Goal: Use online tool/utility: Utilize a website feature to perform a specific function

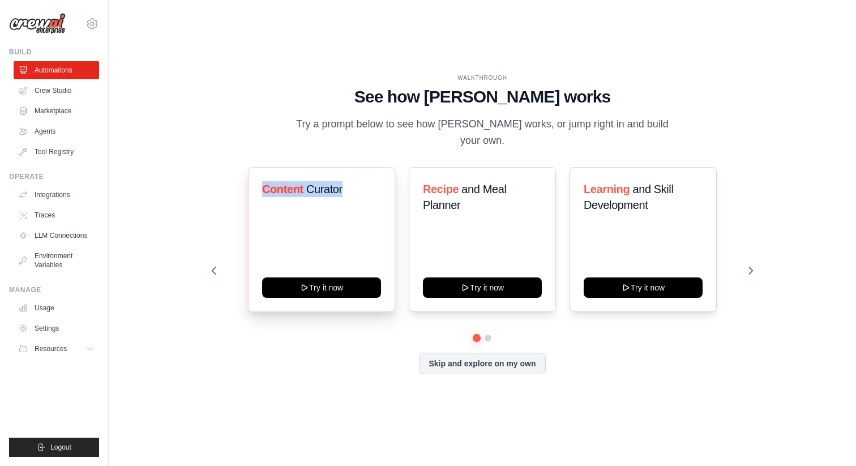
drag, startPoint x: 342, startPoint y: 182, endPoint x: 253, endPoint y: 179, distance: 89.5
click at [253, 179] on div "Content Curator Try it now" at bounding box center [321, 239] width 147 height 145
copy h3 "Content Curator"
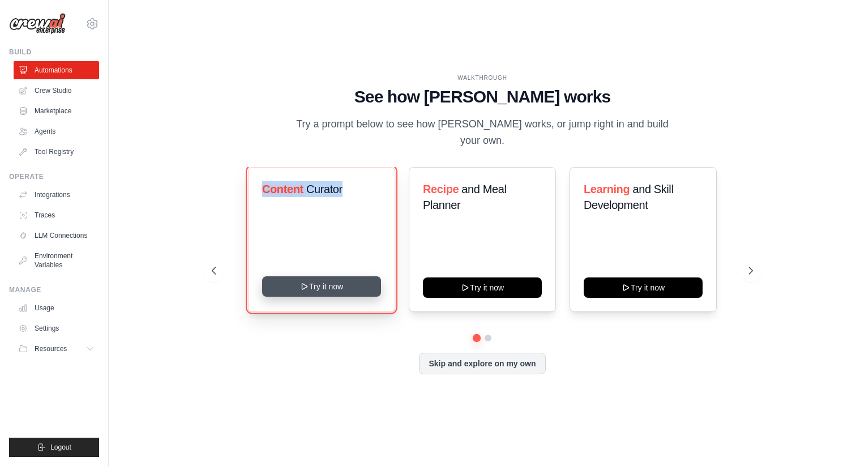
click at [361, 280] on button "Try it now" at bounding box center [321, 286] width 119 height 20
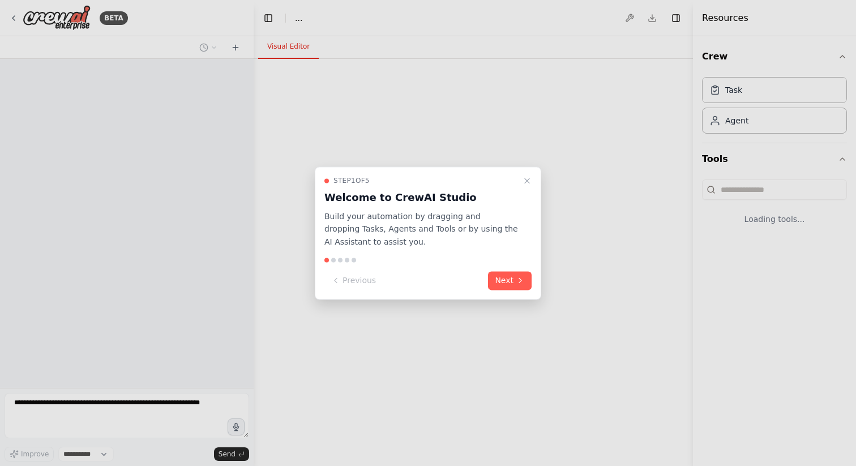
select select "****"
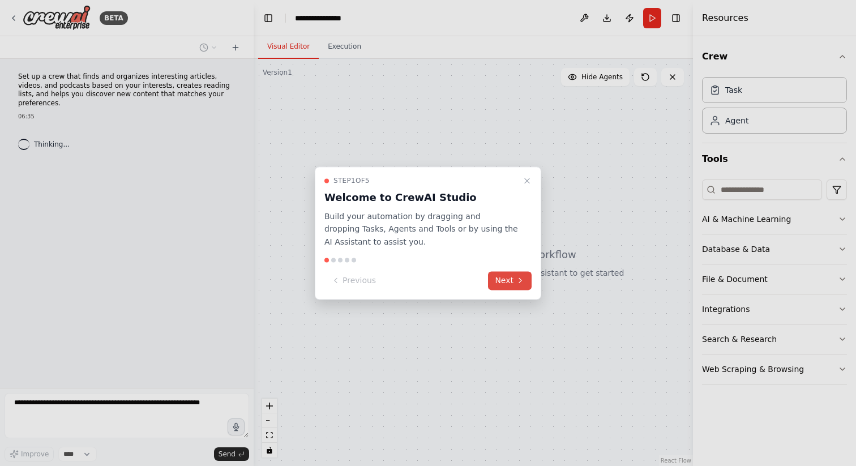
click at [497, 279] on button "Next" at bounding box center [510, 280] width 44 height 19
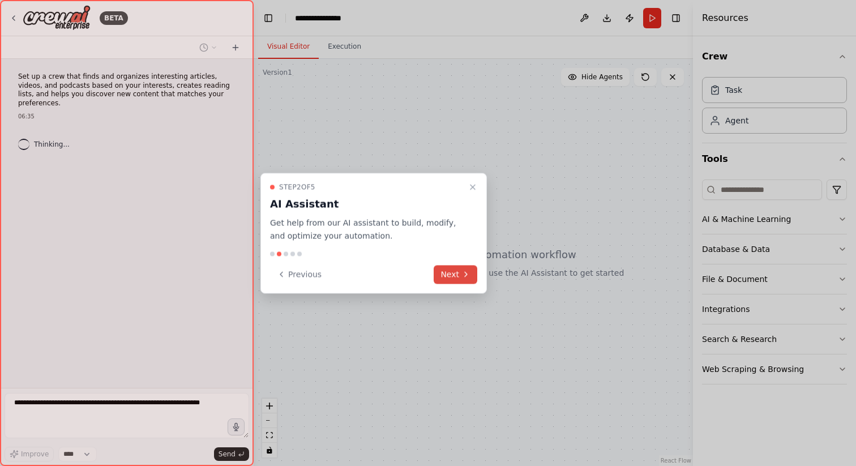
click at [454, 277] on button "Next" at bounding box center [456, 274] width 44 height 19
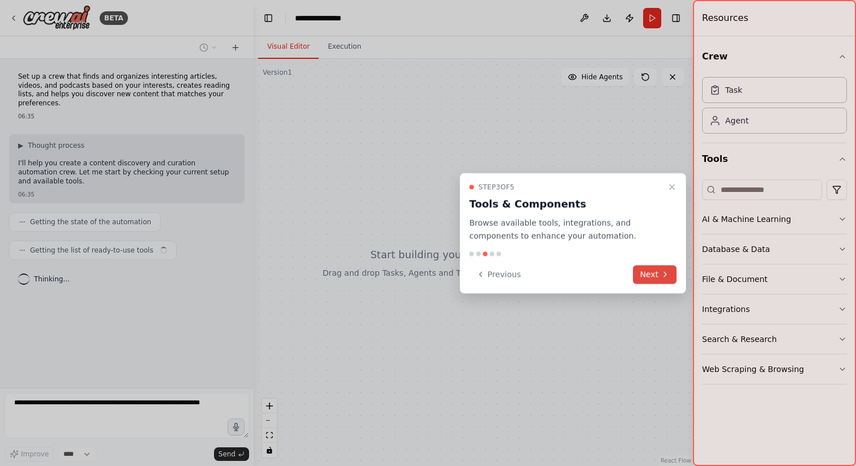
click at [640, 273] on button "Next" at bounding box center [655, 274] width 44 height 19
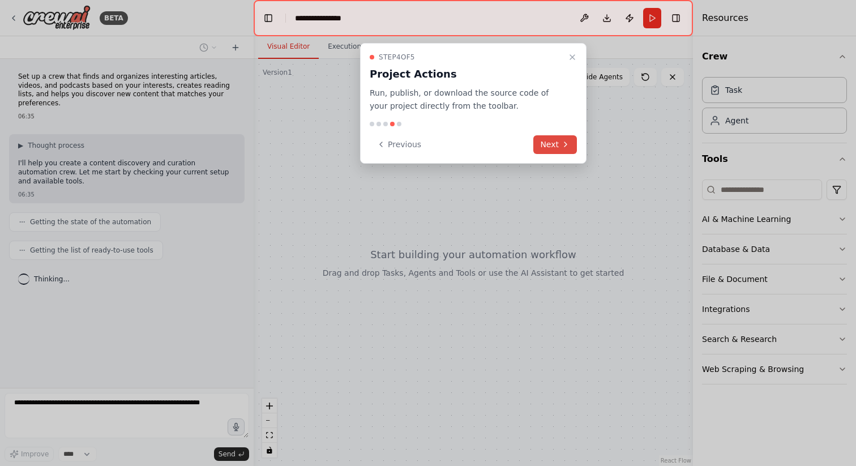
click at [561, 142] on icon at bounding box center [565, 144] width 9 height 9
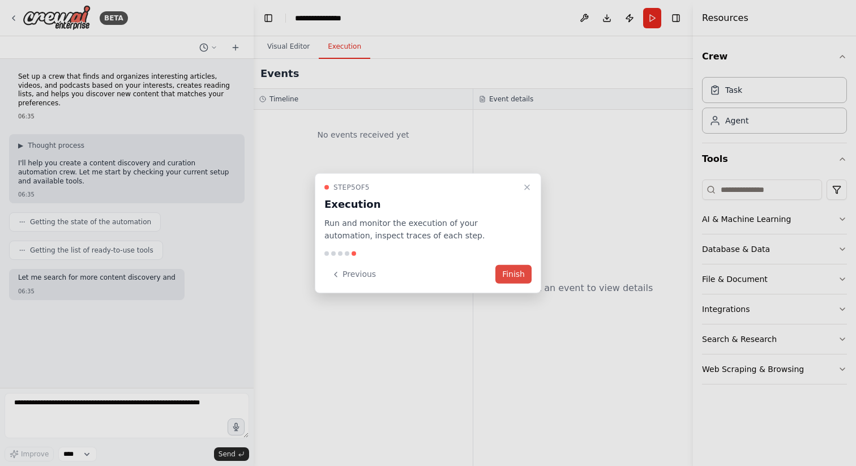
click at [513, 268] on button "Finish" at bounding box center [513, 274] width 36 height 19
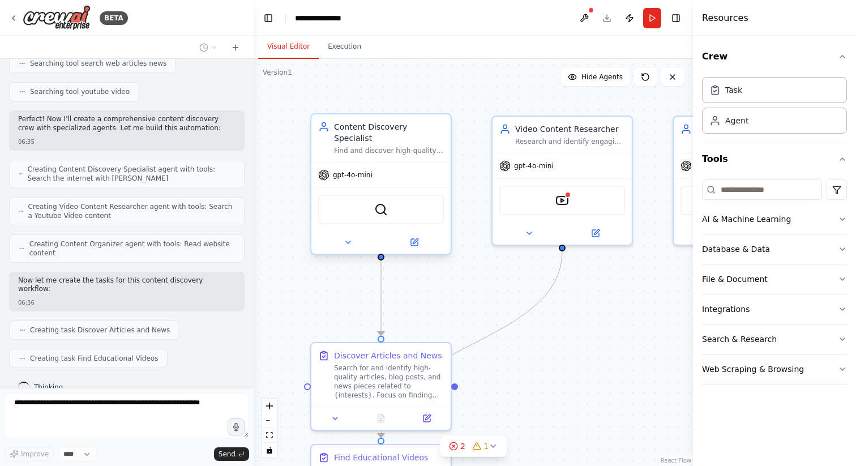
scroll to position [292, 0]
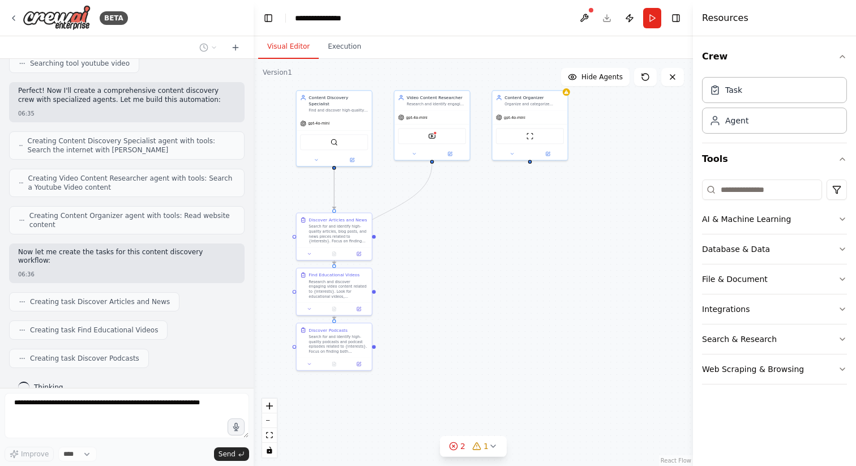
drag, startPoint x: 419, startPoint y: 320, endPoint x: 419, endPoint y: 246, distance: 74.7
click at [419, 246] on div ".deletable-edge-delete-btn { width: 20px; height: 20px; border: 0px solid #ffff…" at bounding box center [473, 262] width 439 height 407
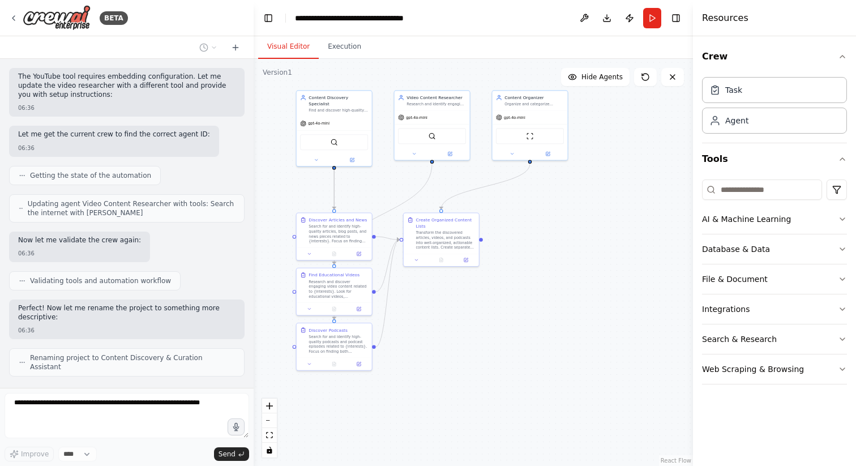
scroll to position [706, 0]
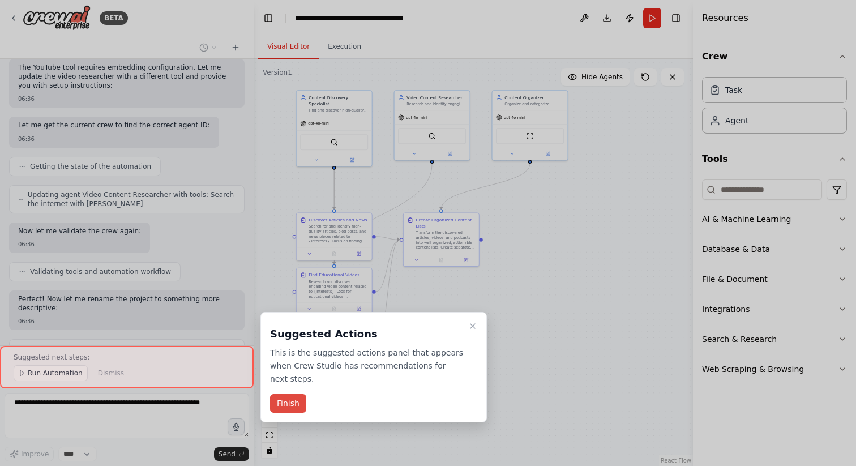
click at [288, 406] on button "Finish" at bounding box center [288, 403] width 36 height 19
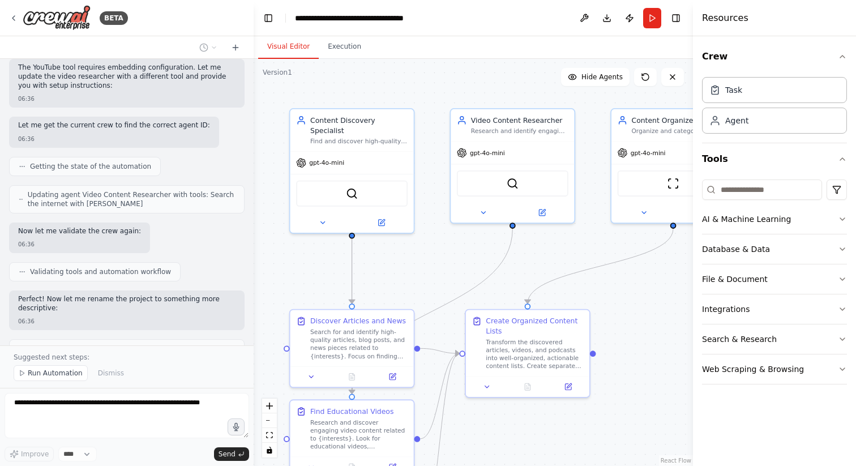
drag, startPoint x: 380, startPoint y: 173, endPoint x: 427, endPoint y: 251, distance: 90.7
click at [427, 251] on div ".deletable-edge-delete-btn { width: 20px; height: 20px; border: 0px solid #ffff…" at bounding box center [473, 262] width 439 height 407
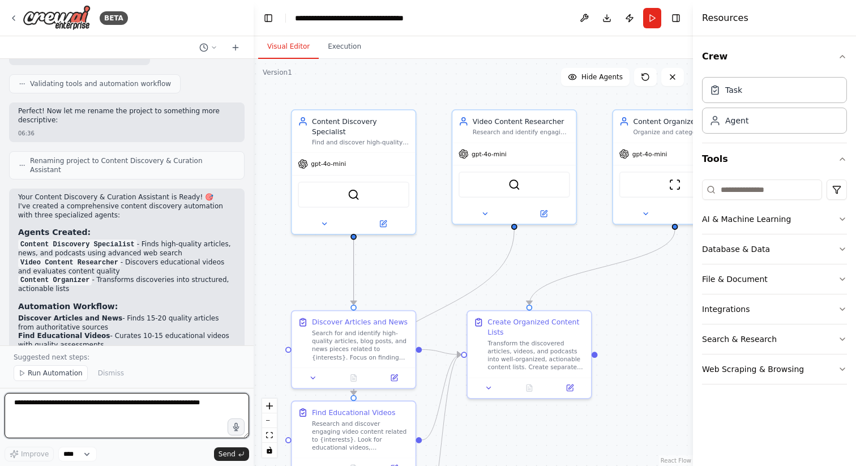
scroll to position [903, 0]
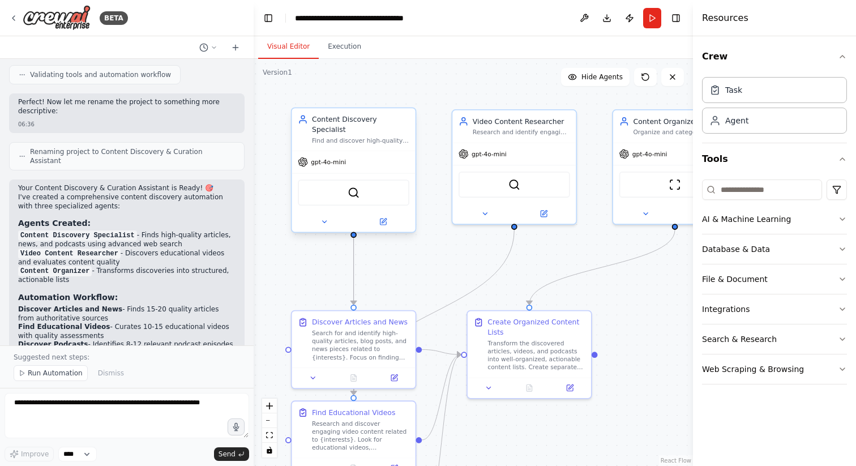
click at [385, 217] on div at bounding box center [353, 222] width 123 height 20
click at [383, 218] on icon at bounding box center [383, 221] width 6 height 6
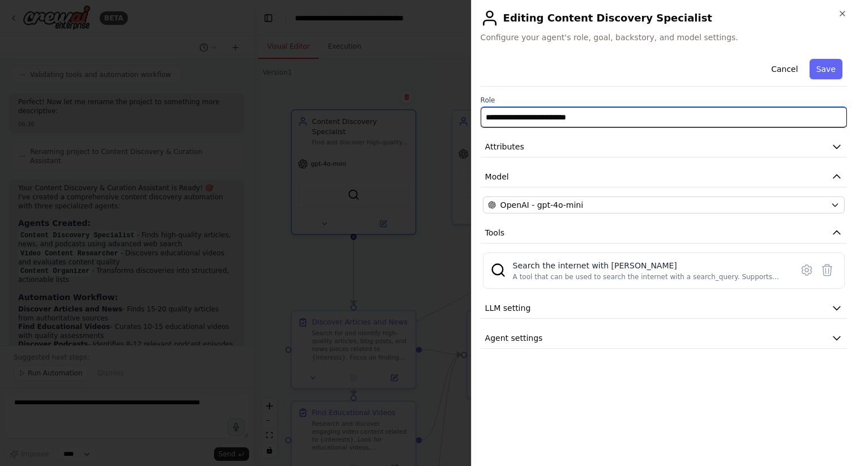
click at [576, 121] on input "**********" at bounding box center [664, 117] width 366 height 20
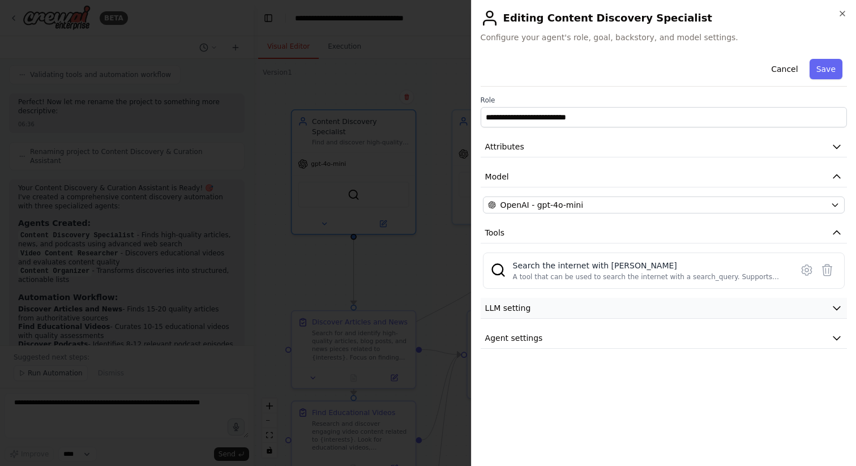
click at [544, 308] on button "LLM setting" at bounding box center [664, 308] width 366 height 21
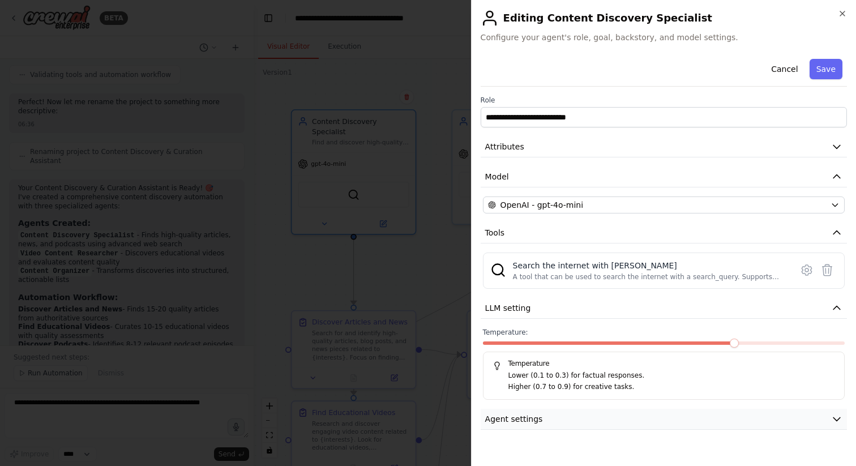
click at [524, 409] on button "Agent settings" at bounding box center [664, 419] width 366 height 21
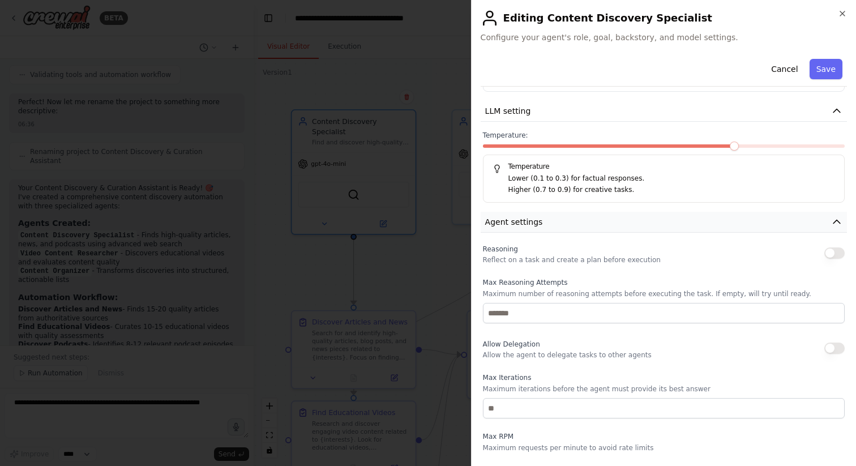
scroll to position [198, 0]
drag, startPoint x: 565, startPoint y: 281, endPoint x: 478, endPoint y: 280, distance: 87.7
click at [478, 280] on div "**********" at bounding box center [663, 233] width 385 height 466
copy label "Max Reasoning Attempts"
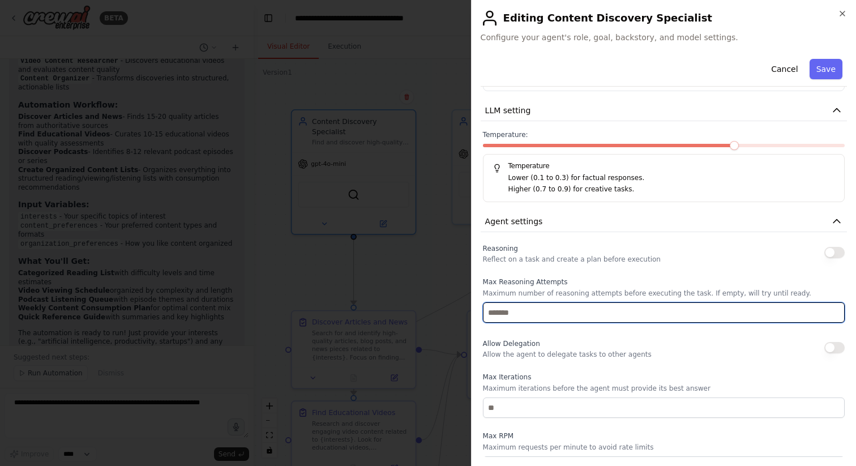
click at [555, 318] on input "number" at bounding box center [664, 312] width 362 height 20
type input "*"
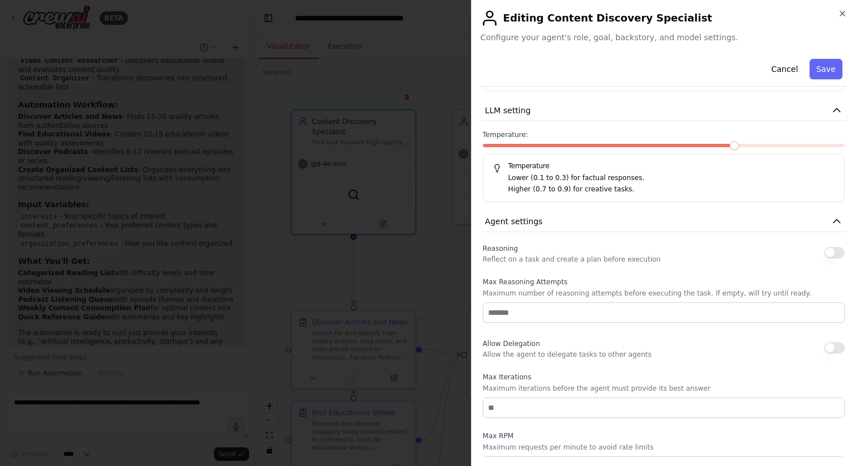
click at [537, 334] on div "Reasoning Reflect on a task and create a plan before execution Max Reasoning At…" at bounding box center [664, 388] width 362 height 294
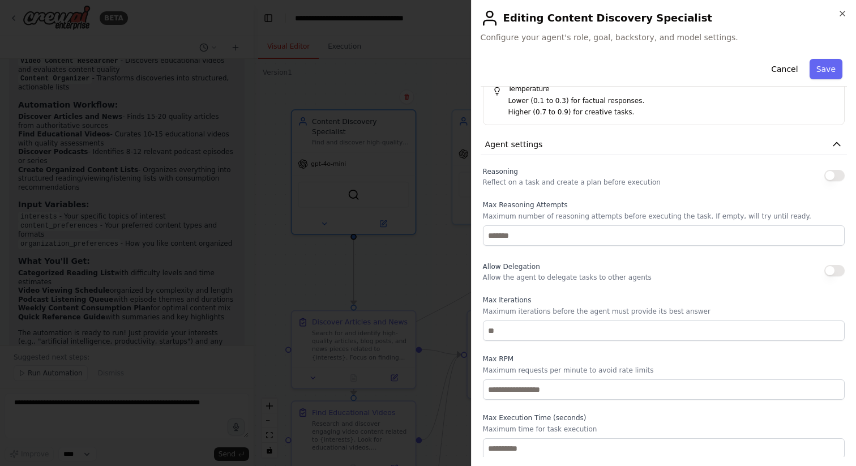
scroll to position [276, 0]
click at [842, 12] on icon "button" at bounding box center [842, 13] width 9 height 9
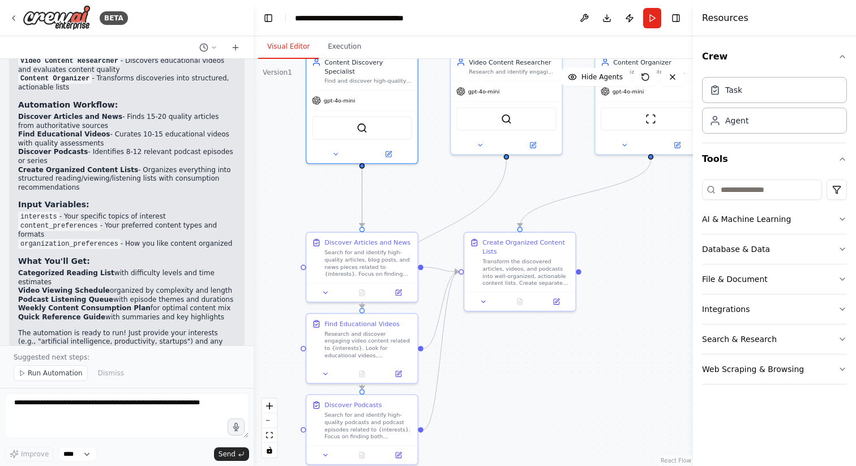
drag, startPoint x: 427, startPoint y: 270, endPoint x: 426, endPoint y: 198, distance: 72.4
click at [426, 198] on div ".deletable-edge-delete-btn { width: 20px; height: 20px; border: 0px solid #ffff…" at bounding box center [473, 262] width 439 height 407
click at [362, 252] on div "Search for and identify high-quality articles, blog posts, and news pieces rela…" at bounding box center [368, 261] width 88 height 29
click at [396, 293] on icon at bounding box center [399, 291] width 6 height 6
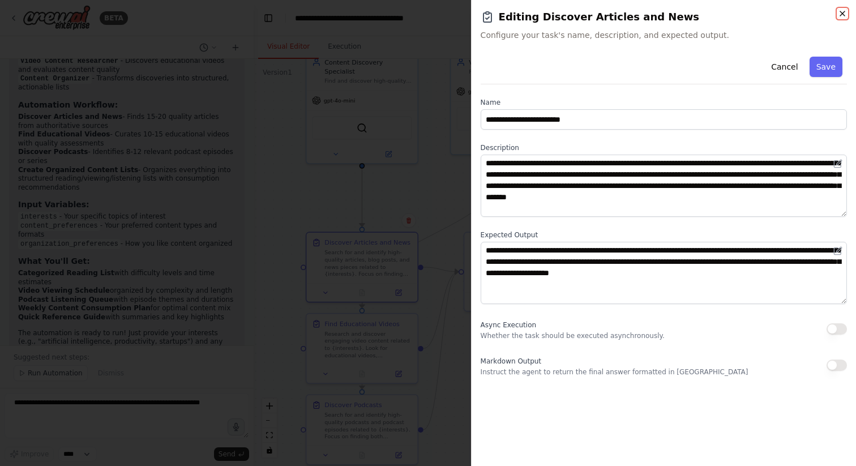
click at [842, 17] on icon "button" at bounding box center [842, 13] width 9 height 9
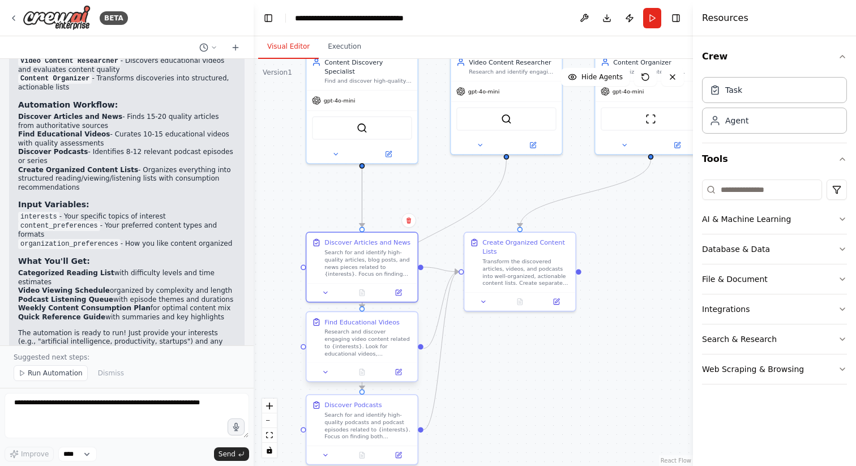
click at [402, 379] on div at bounding box center [361, 371] width 111 height 19
click at [400, 377] on div at bounding box center [361, 371] width 111 height 19
click at [398, 375] on icon at bounding box center [399, 372] width 6 height 6
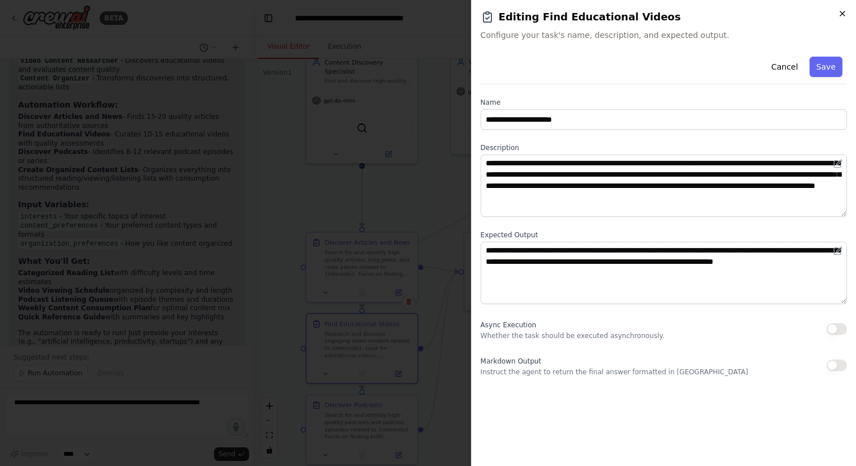
click at [840, 13] on icon "button" at bounding box center [842, 13] width 9 height 9
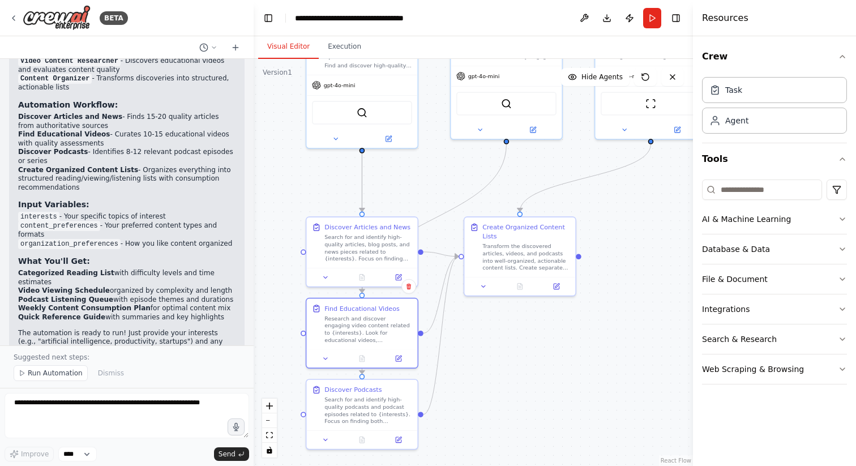
drag, startPoint x: 482, startPoint y: 357, endPoint x: 482, endPoint y: 307, distance: 49.8
click at [482, 330] on div ".deletable-edge-delete-btn { width: 20px; height: 20px; border: 0px solid #ffff…" at bounding box center [473, 262] width 439 height 407
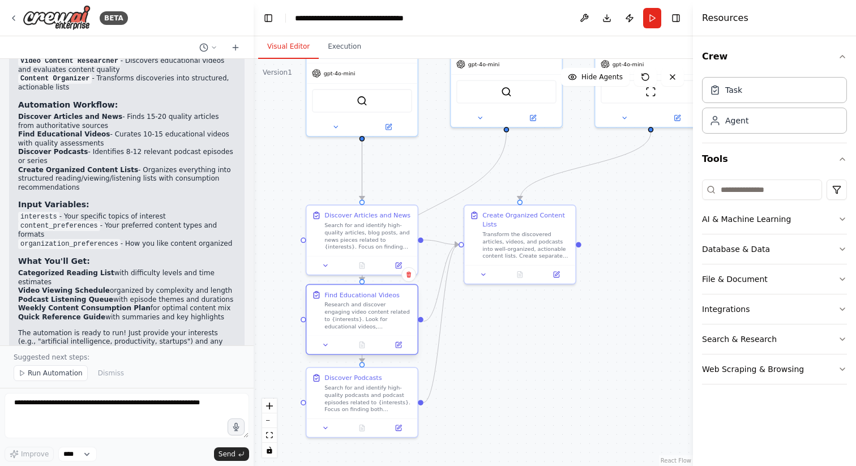
click at [389, 320] on div "Research and discover engaging video content related to {interests}. Look for e…" at bounding box center [368, 315] width 88 height 29
click at [327, 264] on icon at bounding box center [325, 263] width 7 height 7
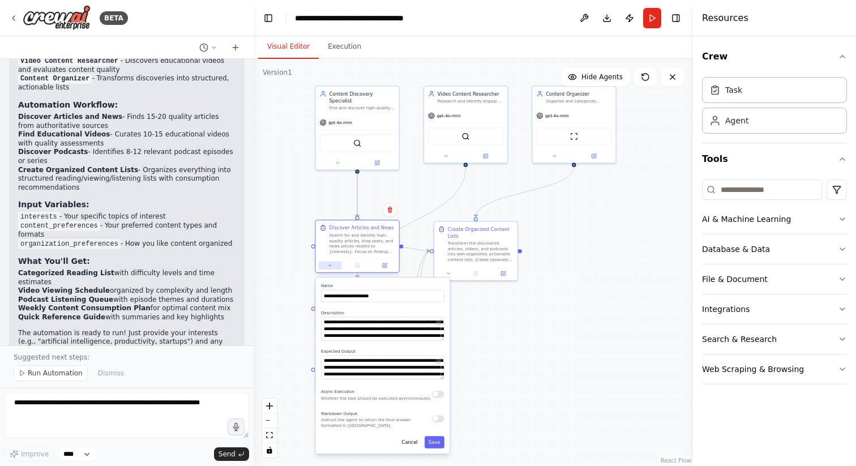
click at [330, 265] on icon at bounding box center [329, 265] width 3 height 1
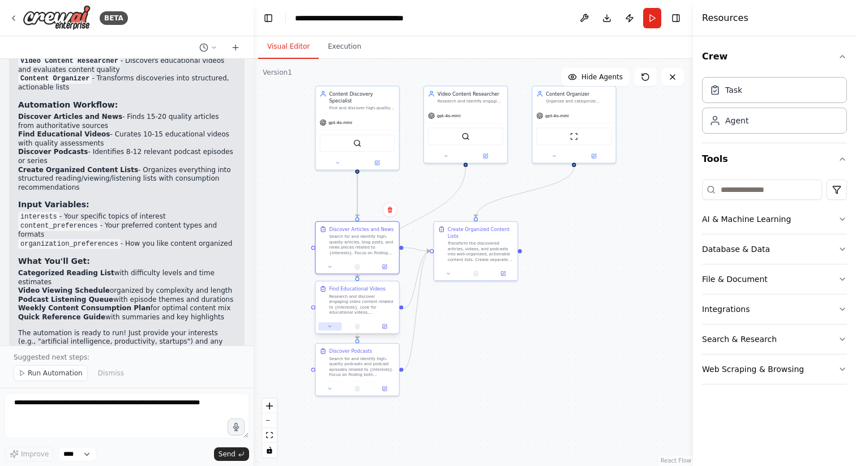
click at [334, 327] on button at bounding box center [329, 326] width 23 height 8
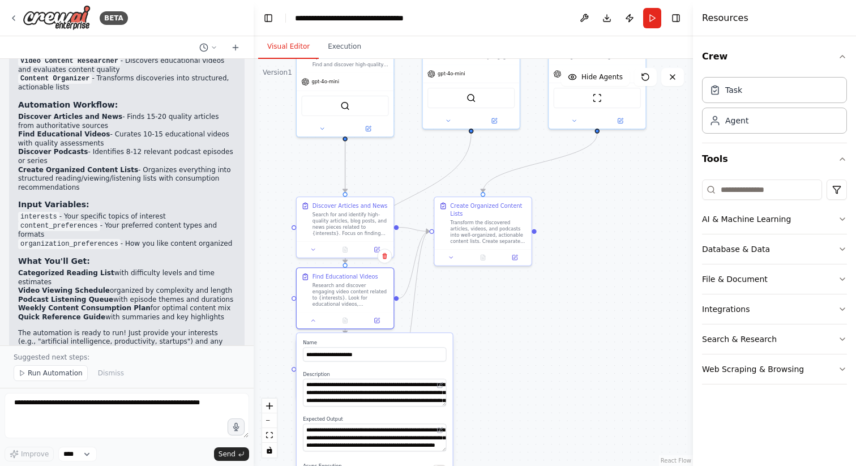
click at [525, 310] on div ".deletable-edge-delete-btn { width: 20px; height: 20px; border: 0px solid #ffff…" at bounding box center [473, 262] width 439 height 407
click at [360, 99] on div "SerperDevTool" at bounding box center [344, 104] width 87 height 20
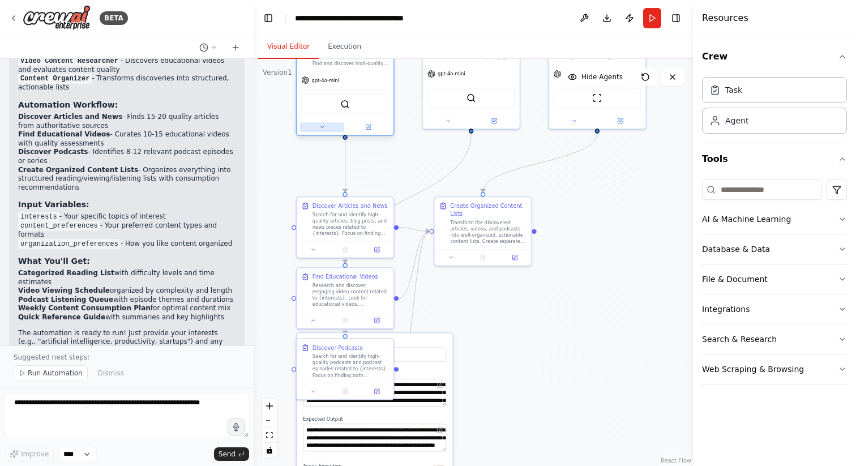
click at [322, 122] on button at bounding box center [322, 127] width 45 height 10
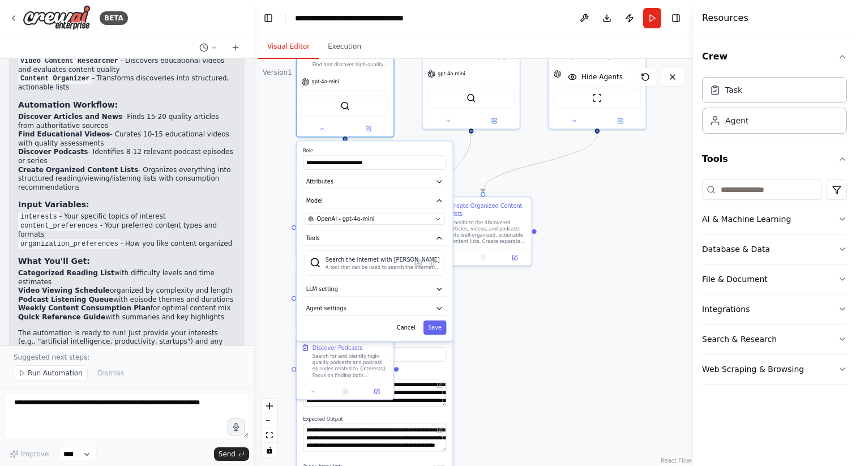
click at [521, 319] on div ".deletable-edge-delete-btn { width: 20px; height: 20px; border: 0px solid #ffff…" at bounding box center [473, 262] width 439 height 407
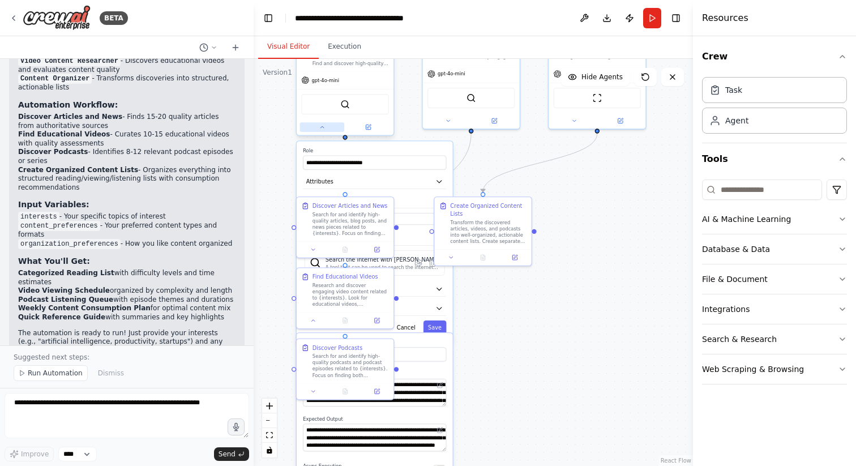
click at [325, 122] on button at bounding box center [322, 127] width 45 height 10
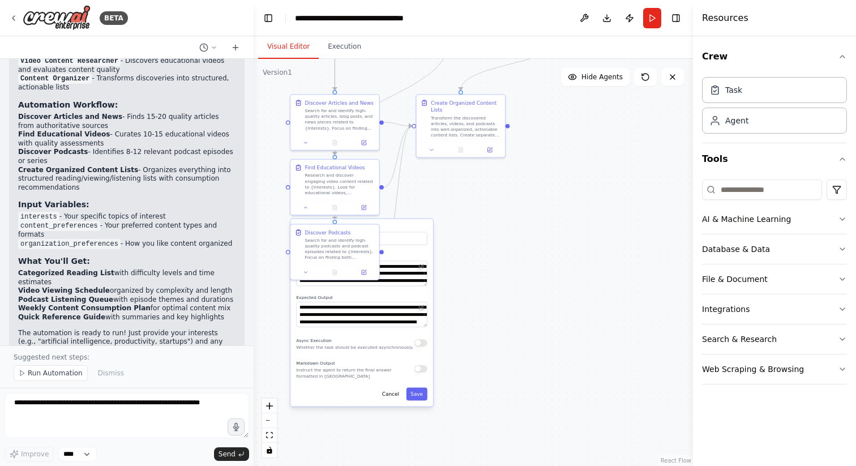
drag, startPoint x: 458, startPoint y: 320, endPoint x: 458, endPoint y: 218, distance: 101.9
click at [458, 218] on div ".deletable-edge-delete-btn { width: 20px; height: 20px; border: 0px solid #ffff…" at bounding box center [473, 262] width 439 height 407
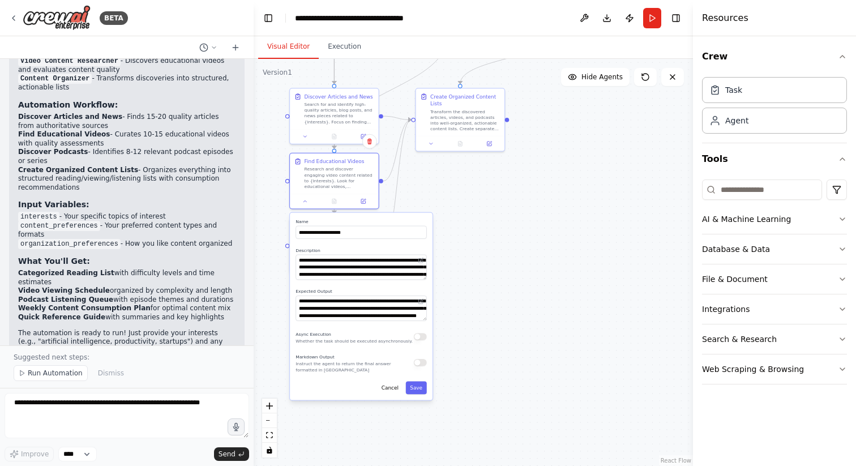
click at [415, 220] on label "Name" at bounding box center [360, 221] width 131 height 6
click at [302, 204] on button at bounding box center [305, 199] width 25 height 8
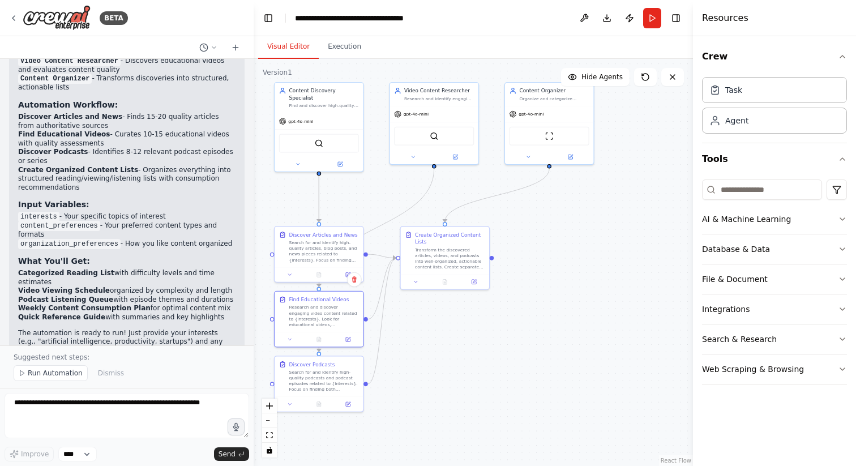
drag, startPoint x: 456, startPoint y: 230, endPoint x: 441, endPoint y: 368, distance: 138.9
click at [441, 368] on div ".deletable-edge-delete-btn { width: 20px; height: 20px; border: 0px solid #ffff…" at bounding box center [473, 262] width 439 height 407
click at [41, 376] on span "Run Automation" at bounding box center [55, 372] width 55 height 9
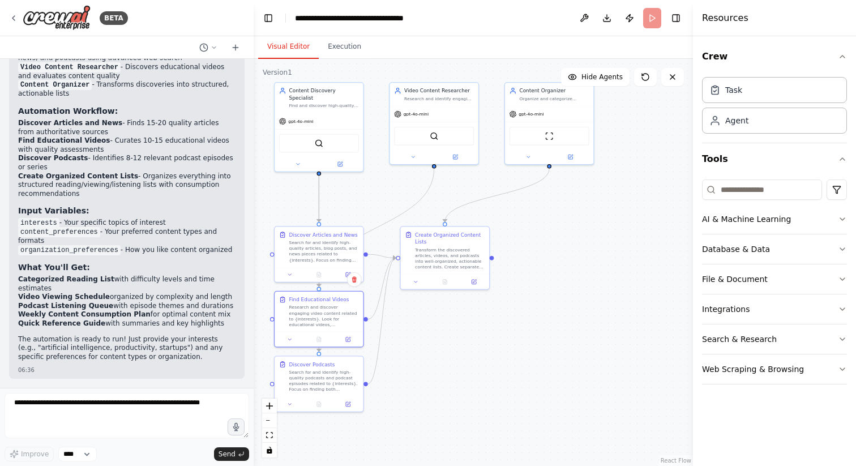
scroll to position [1053, 0]
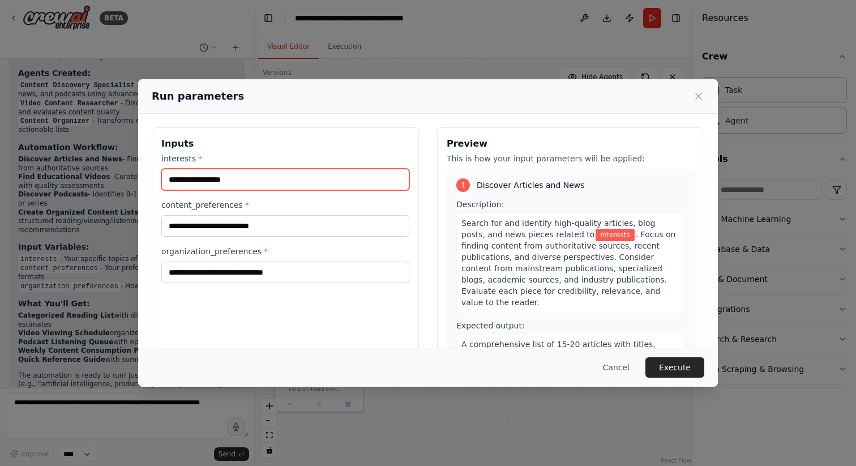
click at [232, 184] on input "interests *" at bounding box center [285, 180] width 248 height 22
type input "**********"
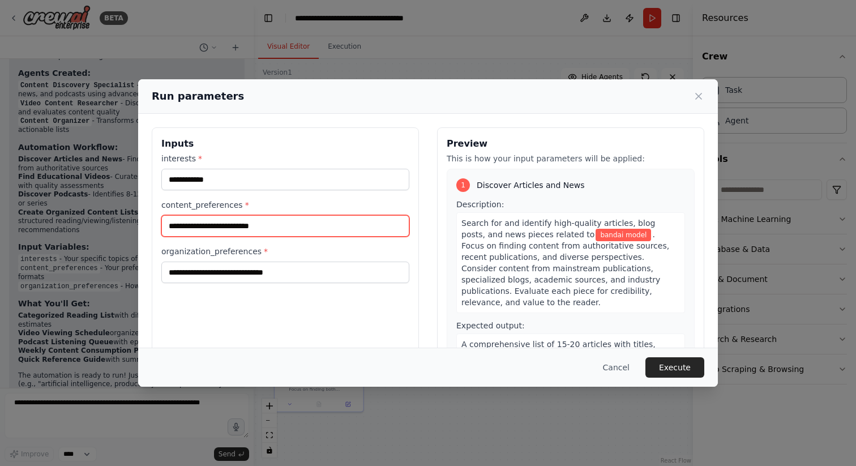
click at [226, 223] on input "content_preferences *" at bounding box center [285, 226] width 248 height 22
type input "**********"
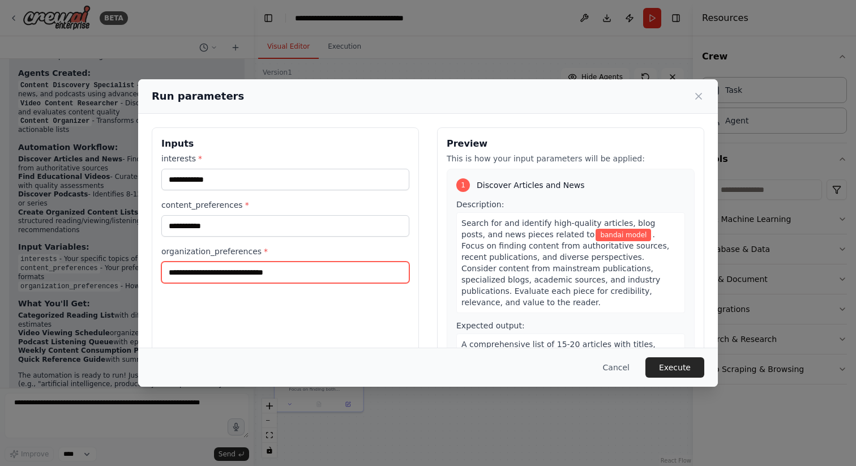
click at [203, 274] on input "organization_preferences *" at bounding box center [285, 272] width 248 height 22
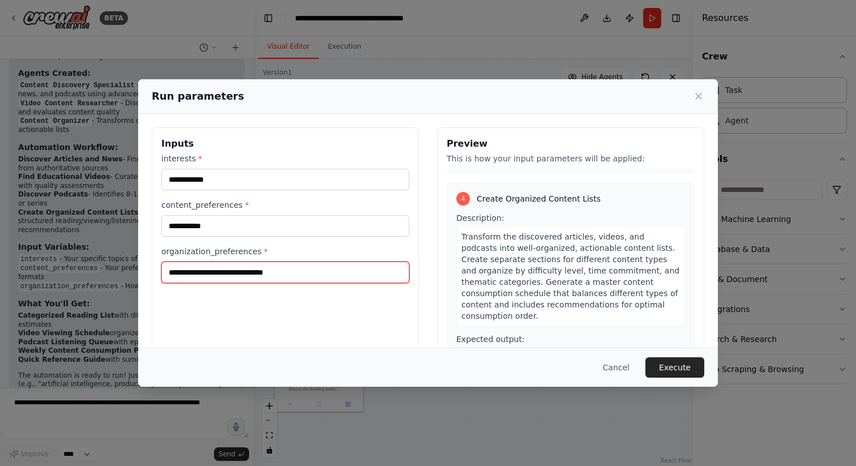
scroll to position [766, 0]
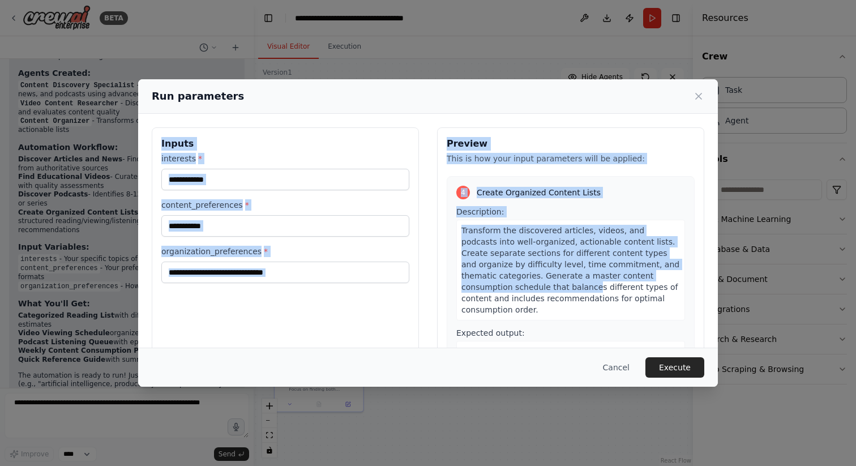
drag, startPoint x: 592, startPoint y: 89, endPoint x: 542, endPoint y: 233, distance: 152.1
click at [542, 233] on div "**********" at bounding box center [428, 232] width 580 height 307
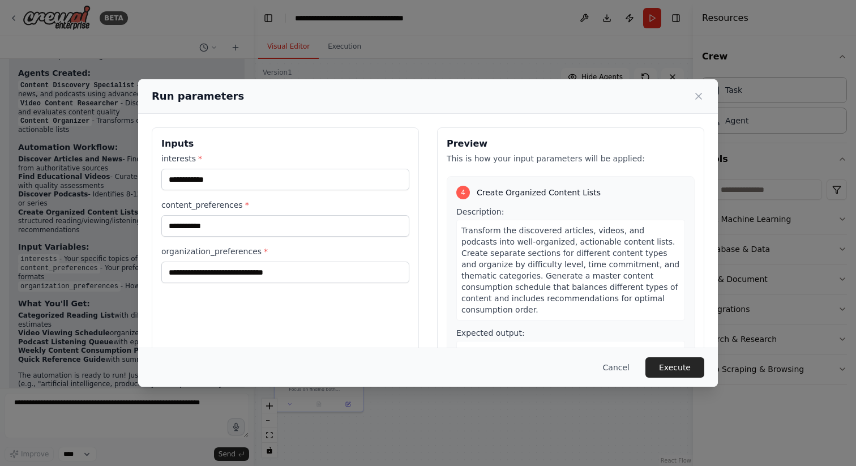
click at [526, 327] on div "Expected output: A comprehensive content organization report in markdown format…" at bounding box center [570, 390] width 229 height 126
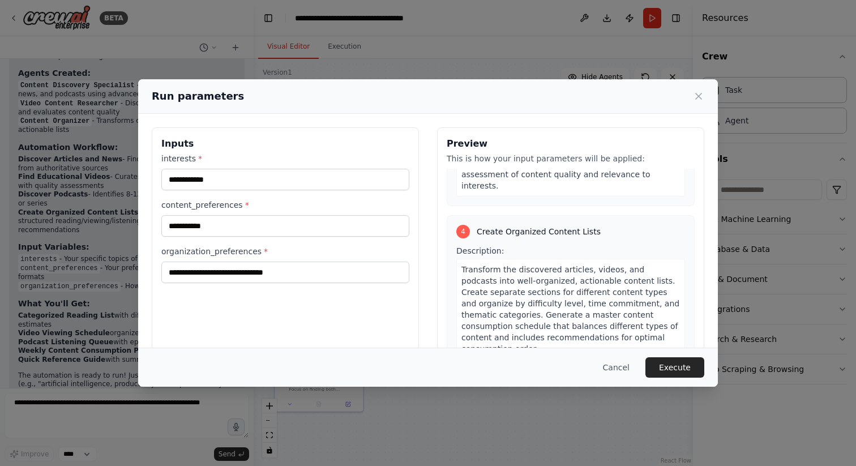
scroll to position [730, 0]
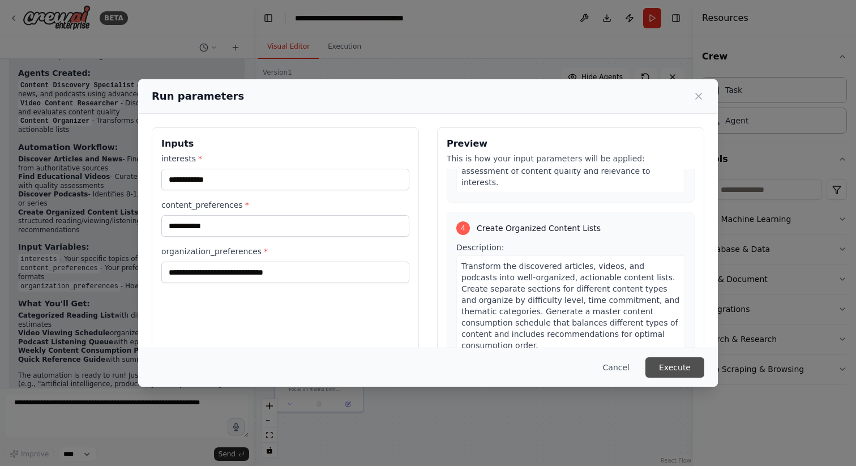
click at [662, 367] on button "Execute" at bounding box center [674, 367] width 59 height 20
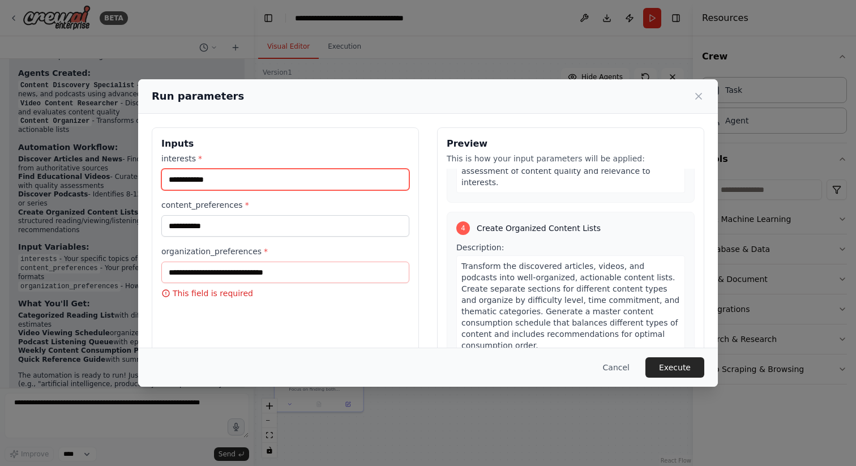
click at [260, 182] on input "**********" at bounding box center [285, 180] width 248 height 22
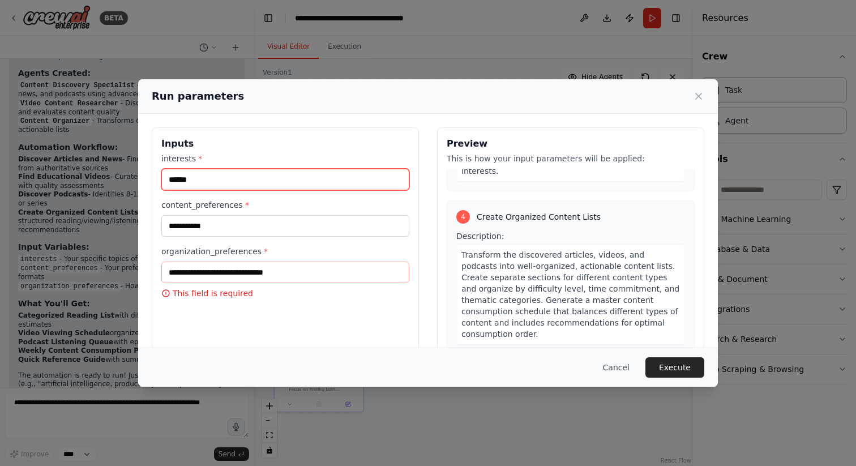
type input "******"
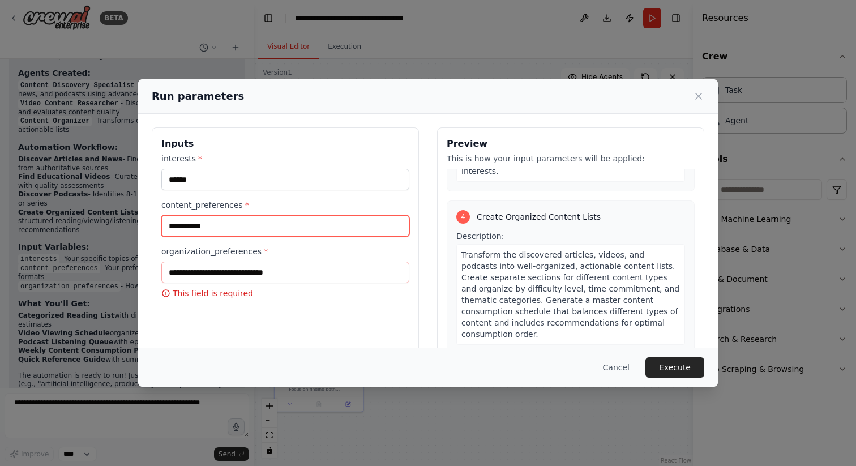
click at [226, 236] on input "**********" at bounding box center [285, 226] width 248 height 22
type input "**********"
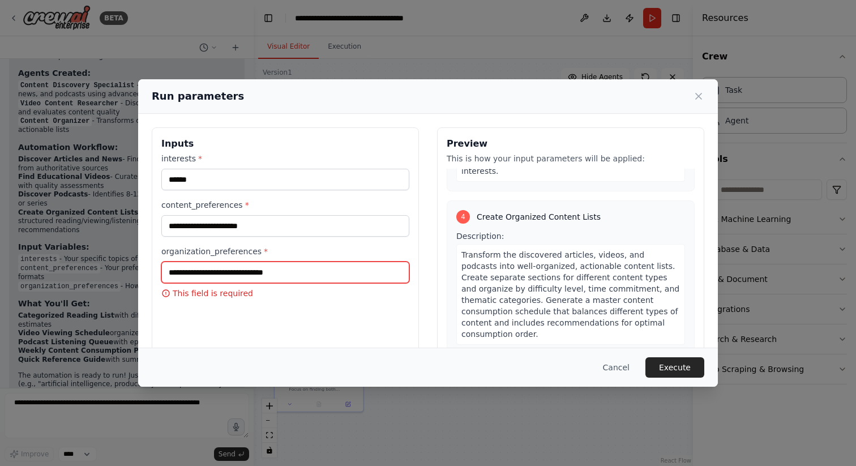
click at [209, 278] on input "organization_preferences *" at bounding box center [285, 272] width 248 height 22
type input "*"
click at [218, 272] on input "**********" at bounding box center [285, 272] width 248 height 22
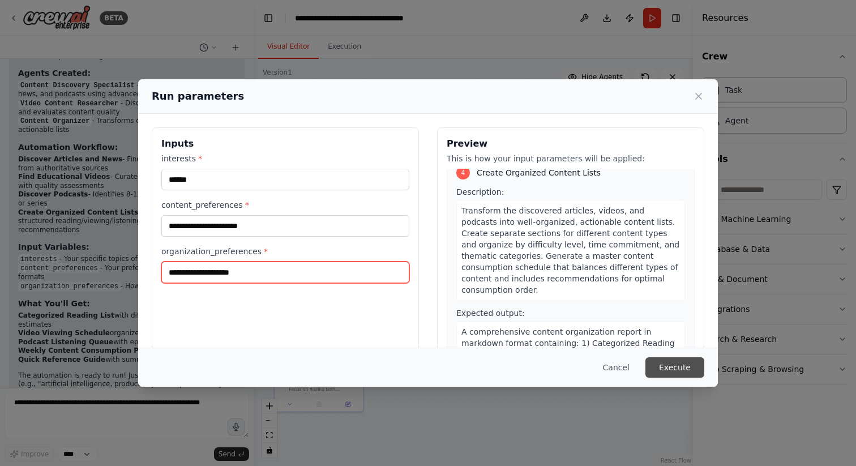
type input "**********"
click at [666, 367] on button "Execute" at bounding box center [674, 367] width 59 height 20
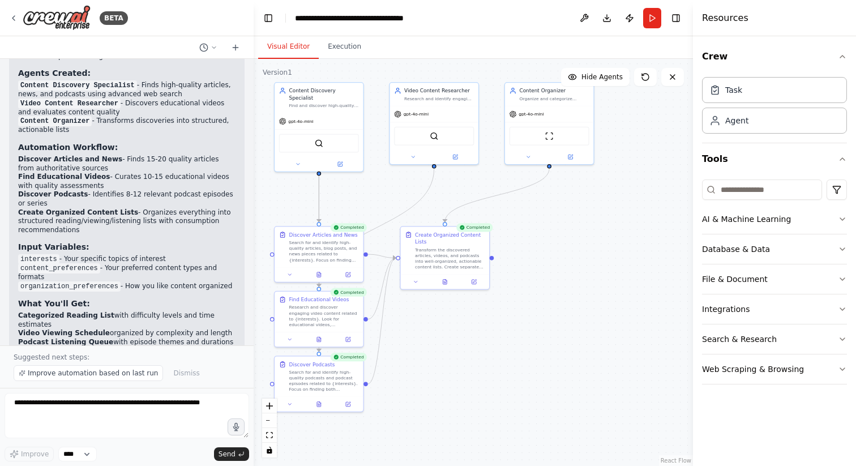
scroll to position [1096, 0]
